Goal: Find specific page/section

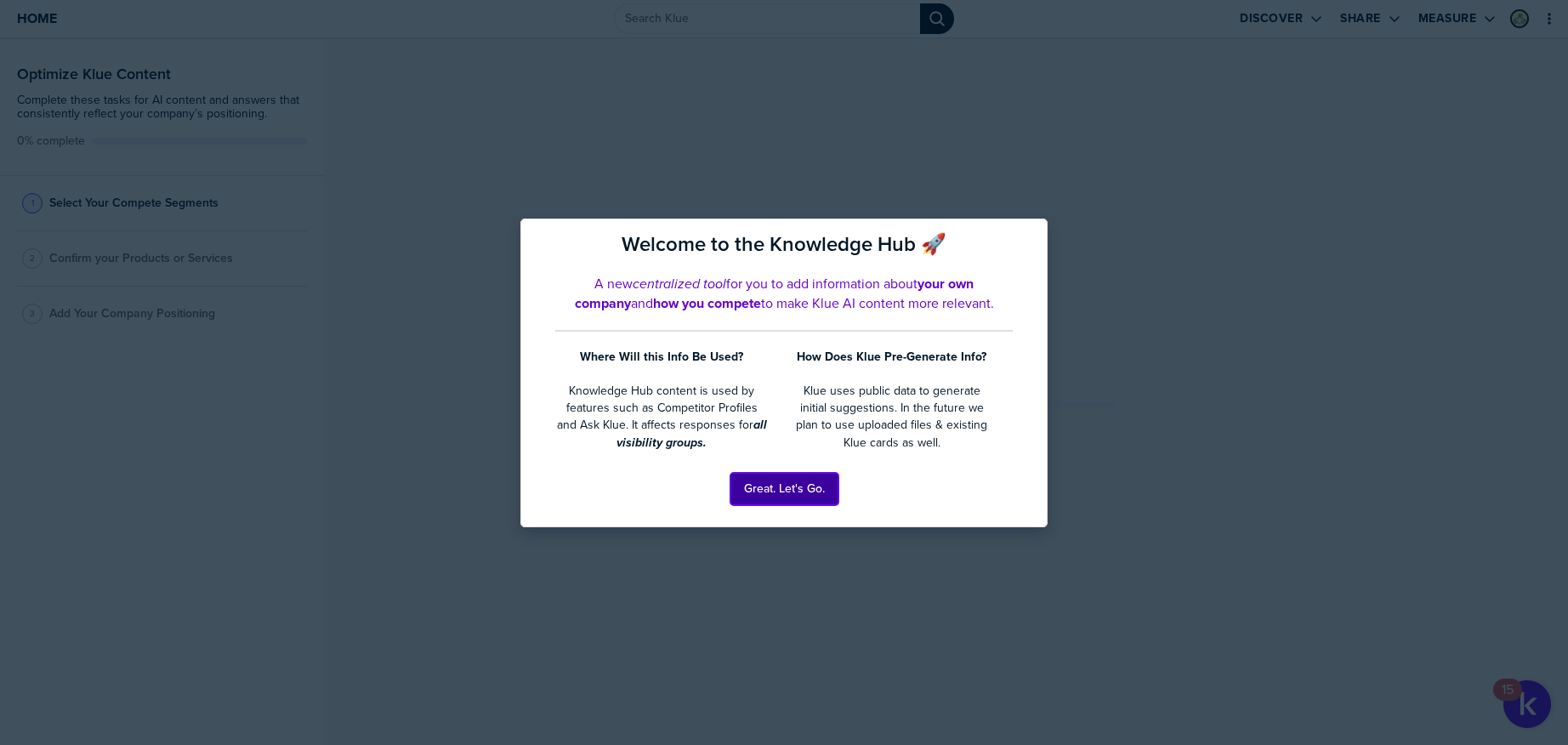
click at [783, 495] on button "Great. Let's Go." at bounding box center [784, 489] width 108 height 33
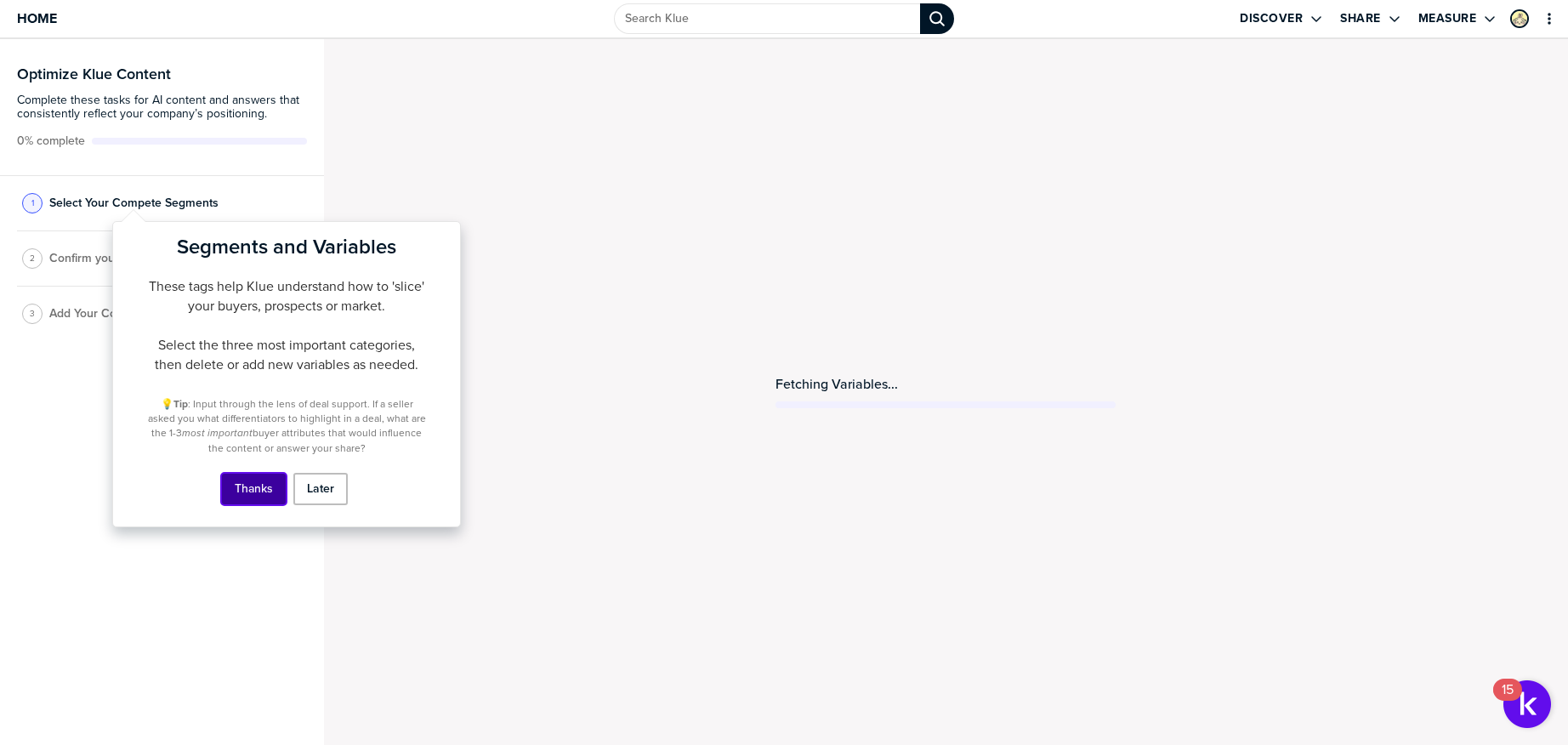
click at [265, 478] on button "Thanks" at bounding box center [254, 489] width 65 height 33
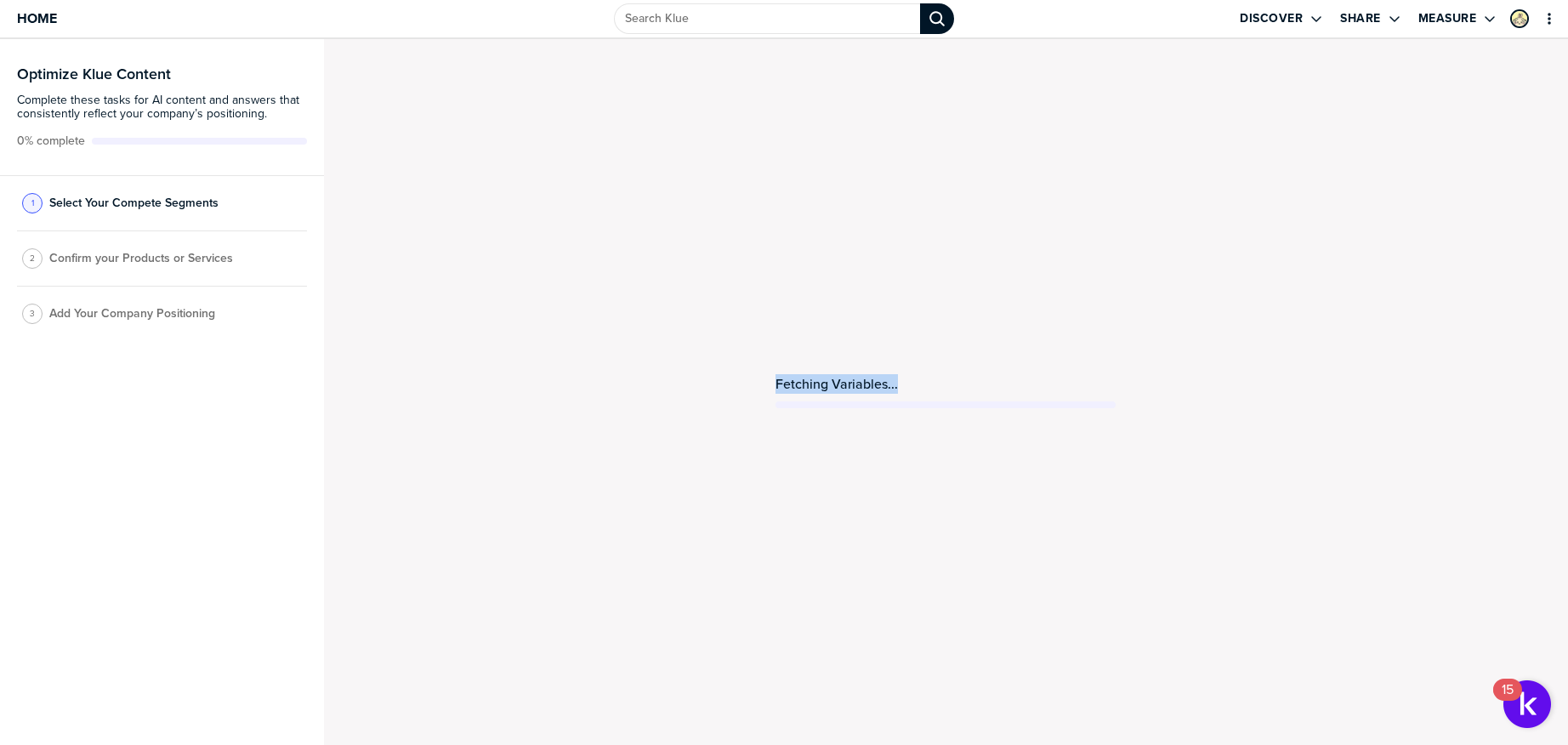
drag, startPoint x: 771, startPoint y: 380, endPoint x: 1122, endPoint y: 383, distance: 351.0
click at [1122, 383] on div "Fetching Variables..." at bounding box center [947, 392] width 1245 height 706
click at [722, 292] on div "Fetching Variables..." at bounding box center [947, 392] width 1245 height 706
click at [102, 199] on span "Select Your Compete Segments" at bounding box center [133, 203] width 169 height 13
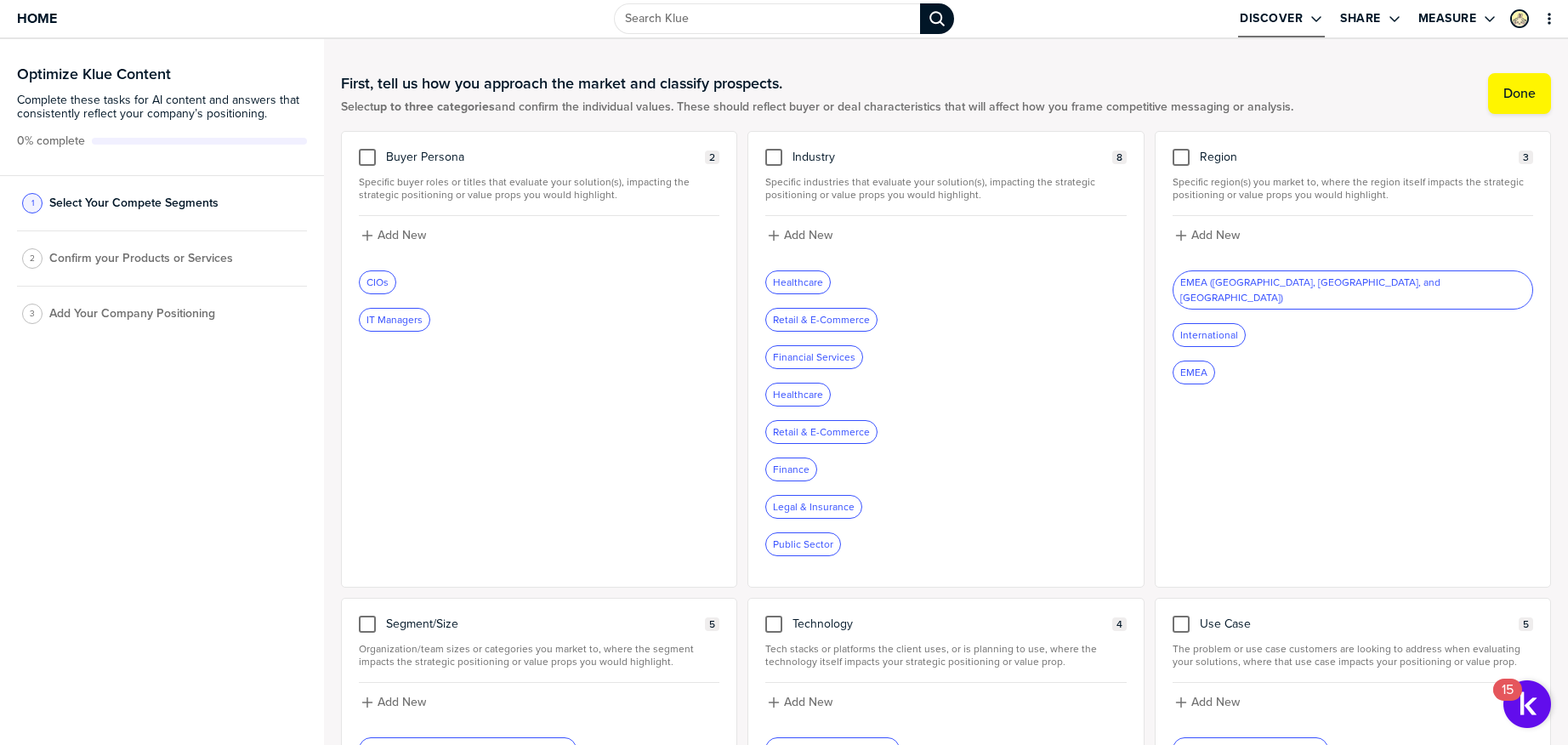
click at [1292, 19] on label "Discover" at bounding box center [1272, 19] width 63 height 15
click at [992, 89] on h1 "First, tell us how you approach the market and classify prospects." at bounding box center [817, 82] width 952 height 20
click at [50, 22] on span "Home" at bounding box center [37, 18] width 40 height 14
